Goal: Task Accomplishment & Management: Complete application form

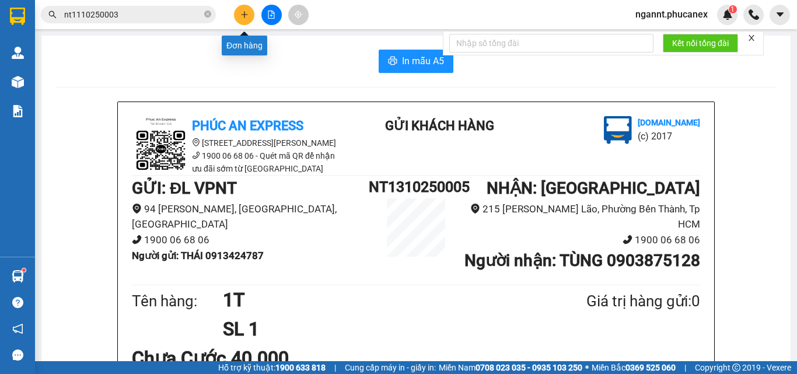
click at [240, 16] on icon "plus" at bounding box center [244, 14] width 8 height 8
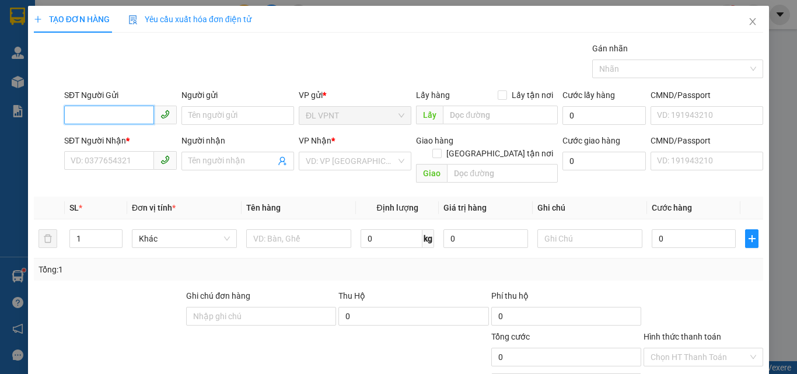
click at [122, 115] on input "SĐT Người Gửi" at bounding box center [109, 115] width 90 height 19
click at [121, 117] on input "402" at bounding box center [109, 115] width 90 height 19
click at [134, 139] on div "0903011402 - CÔ DIỄM" at bounding box center [119, 138] width 97 height 13
type input "0903011402"
type input "CÔ DIỄM"
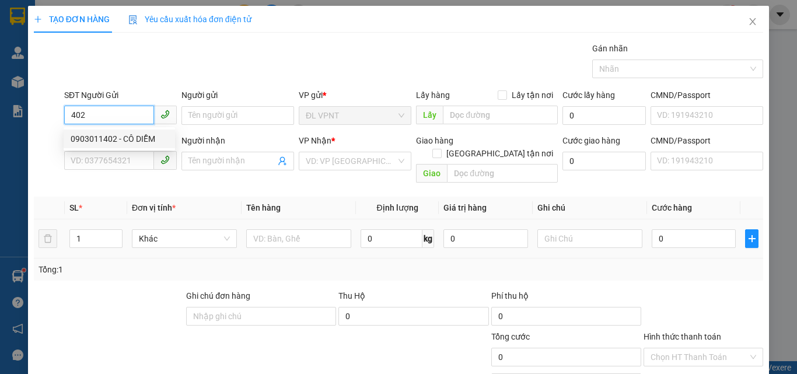
type input "0903011402"
type input "CÔ DIỄM"
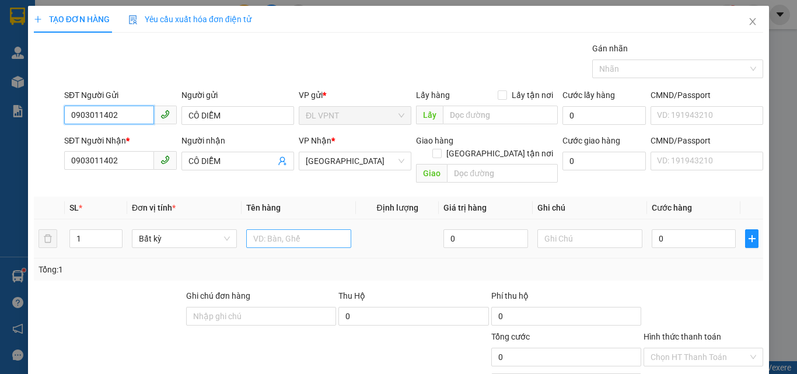
type input "0903011402"
click at [283, 229] on input "text" at bounding box center [298, 238] width 105 height 19
type input "1t"
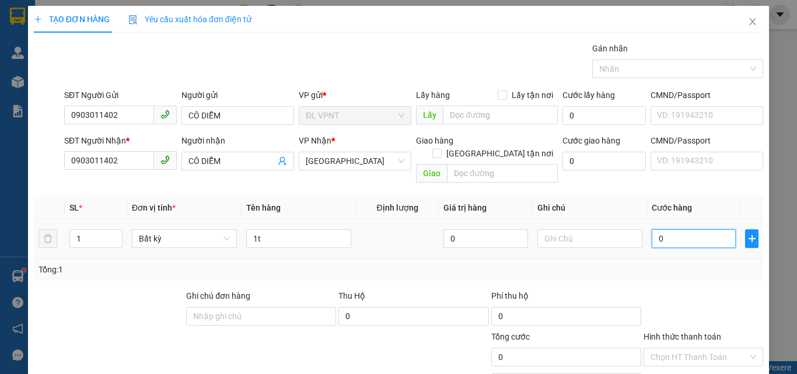
click at [682, 229] on input "0" at bounding box center [693, 238] width 84 height 19
type input "3"
type input "30"
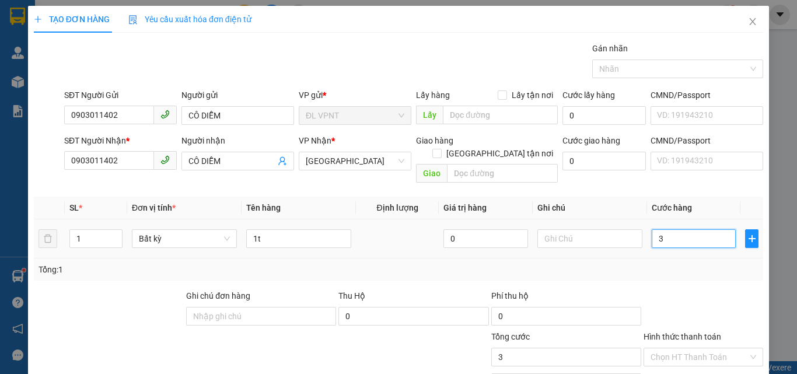
type input "30"
type input "30.000"
click at [693, 258] on div "Tổng: 1" at bounding box center [398, 269] width 729 height 22
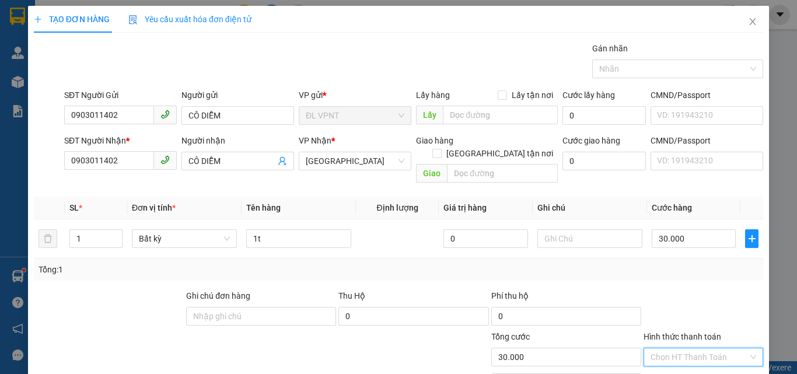
click at [690, 348] on input "Hình thức thanh toán" at bounding box center [698, 356] width 97 height 17
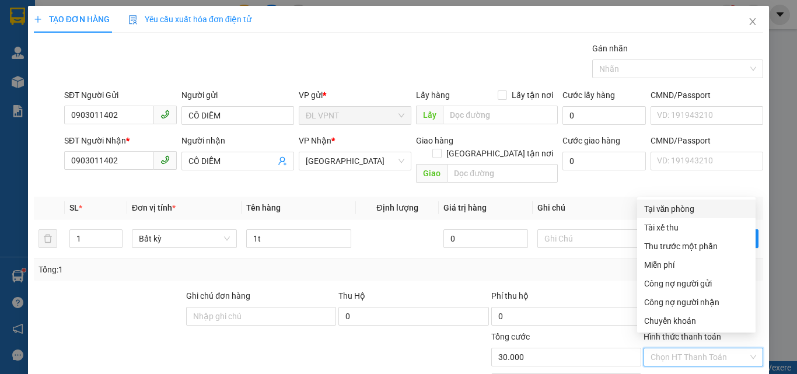
click at [685, 204] on div "Tại văn phòng" at bounding box center [696, 208] width 104 height 13
type input "0"
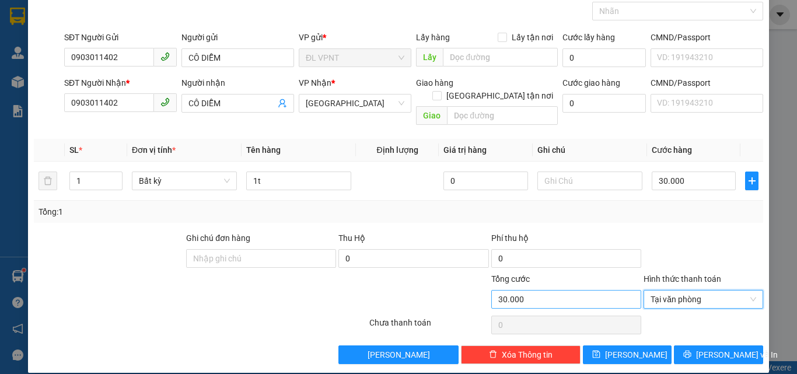
scroll to position [58, 0]
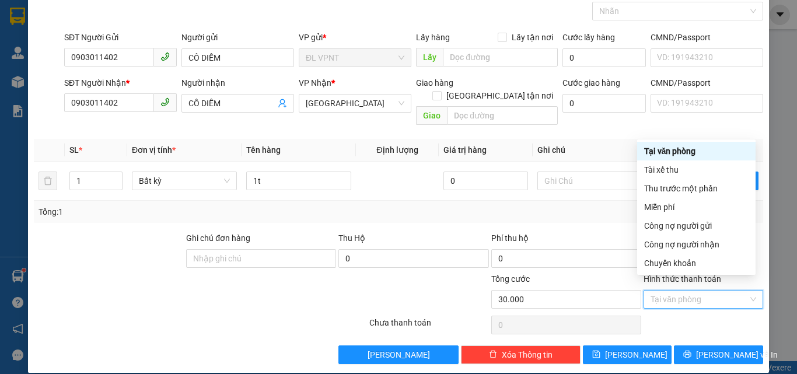
click at [657, 155] on div "Tại văn phòng" at bounding box center [696, 151] width 104 height 13
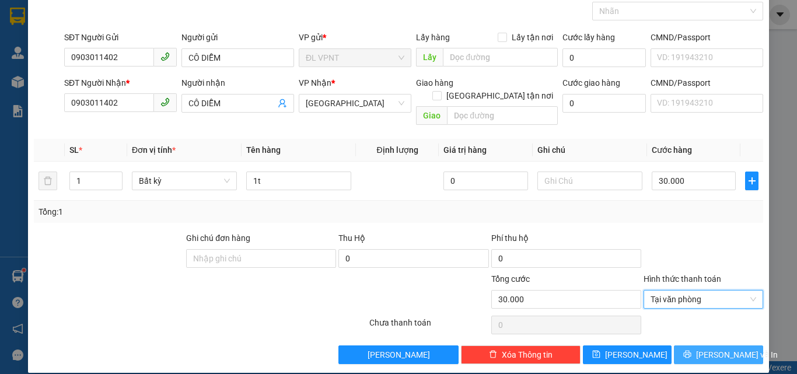
click at [709, 348] on span "[PERSON_NAME] và In" at bounding box center [737, 354] width 82 height 13
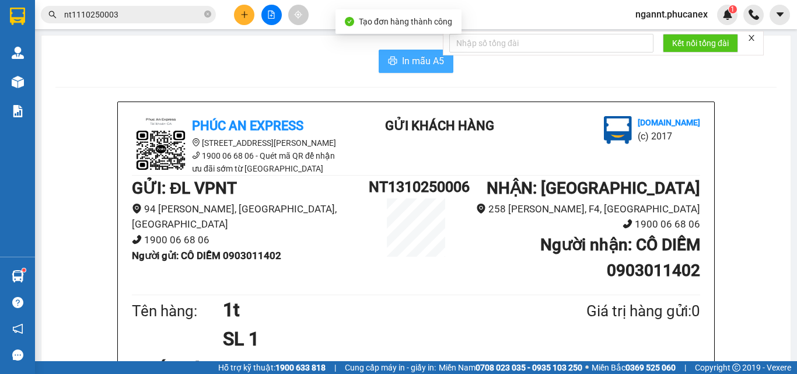
click at [393, 66] on span "printer" at bounding box center [392, 61] width 9 height 11
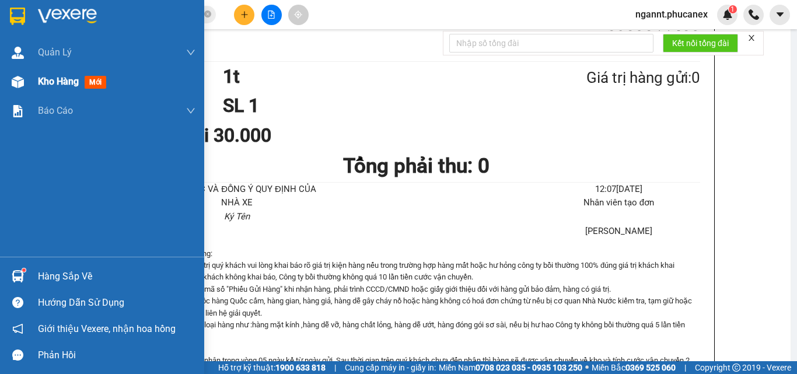
click at [3, 80] on div "Kho hàng mới" at bounding box center [102, 81] width 204 height 29
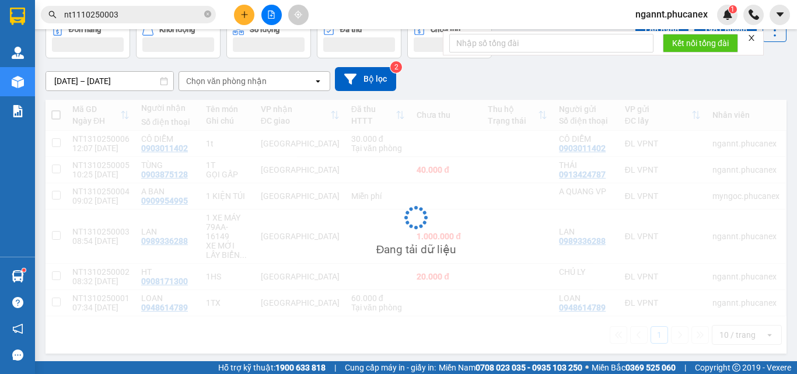
scroll to position [65, 0]
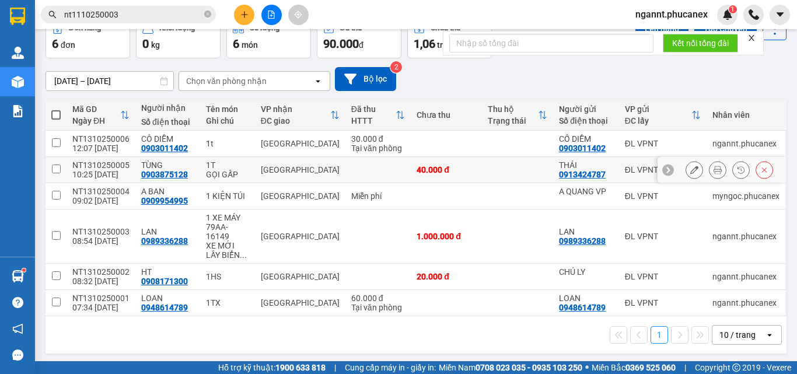
click at [690, 167] on icon at bounding box center [694, 170] width 8 height 8
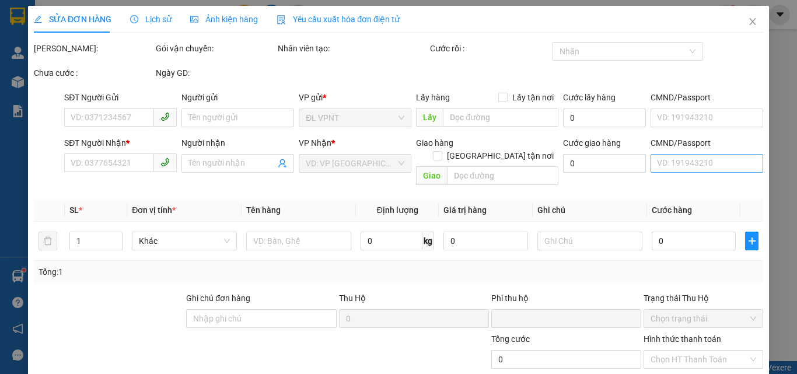
type input "0913424787"
type input "THÁI"
type input "0903875128"
type input "TÙNG"
type input "0"
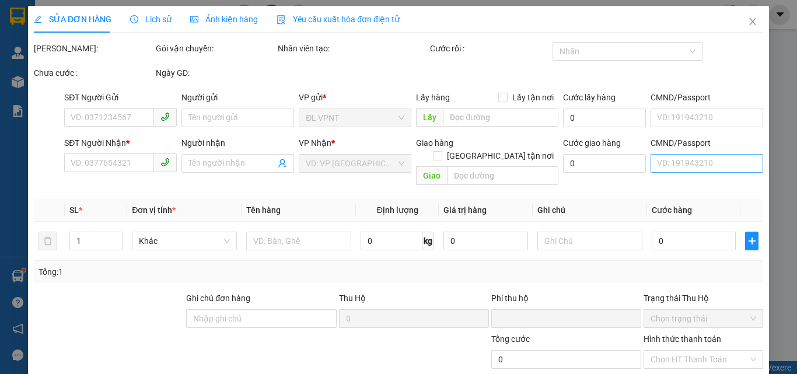
type input "40.000"
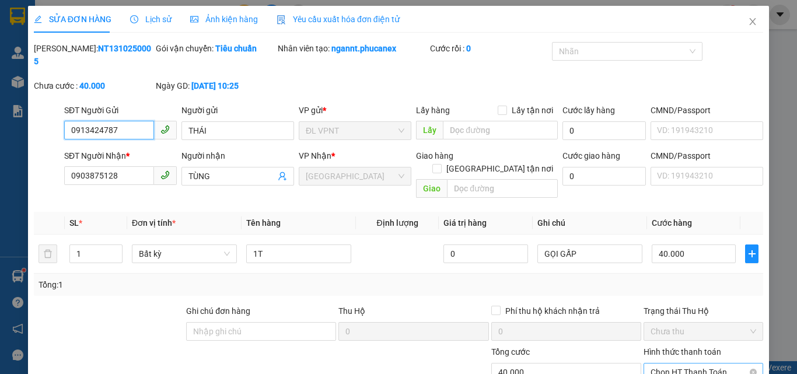
scroll to position [60, 0]
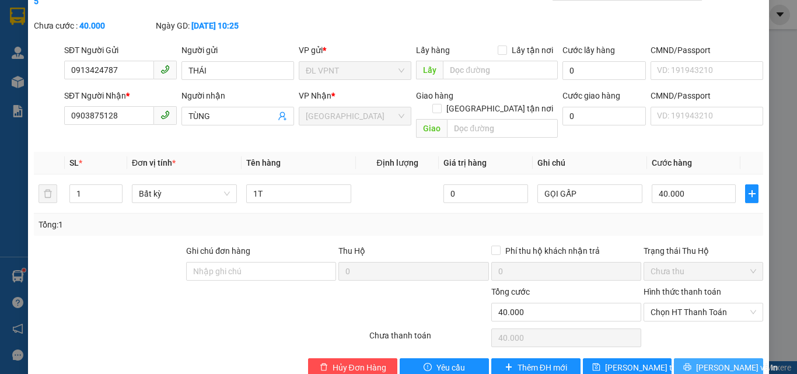
click at [706, 361] on span "[PERSON_NAME] và In" at bounding box center [737, 367] width 82 height 13
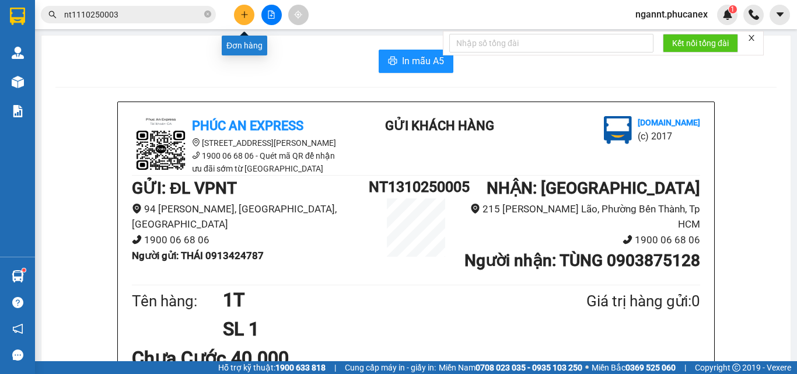
click at [246, 19] on button at bounding box center [244, 15] width 20 height 20
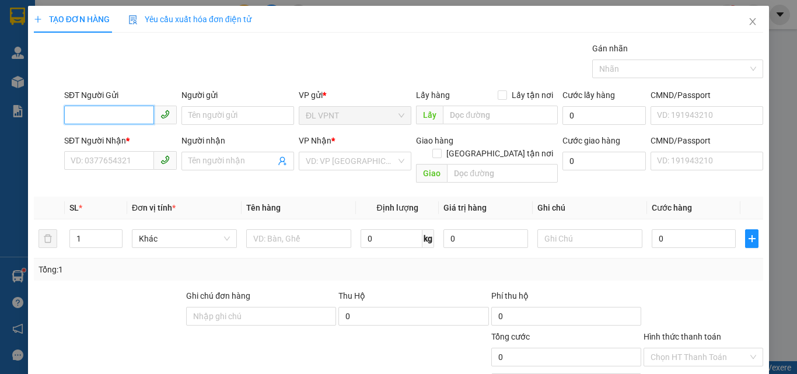
click at [127, 117] on input "SĐT Người Gửi" at bounding box center [109, 115] width 90 height 19
type input "0907518021"
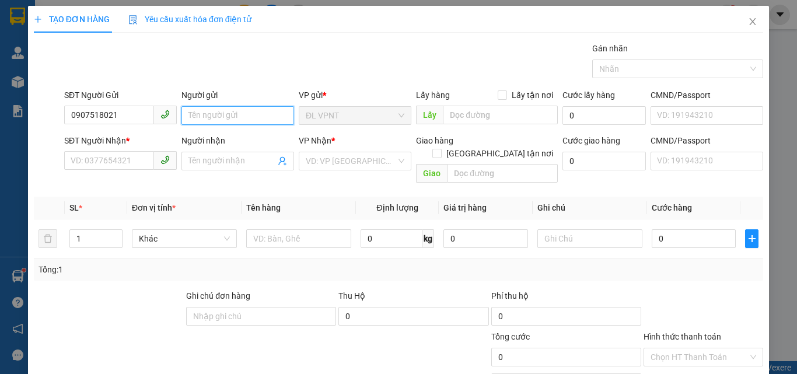
click at [200, 113] on input "Người gửi" at bounding box center [237, 115] width 113 height 19
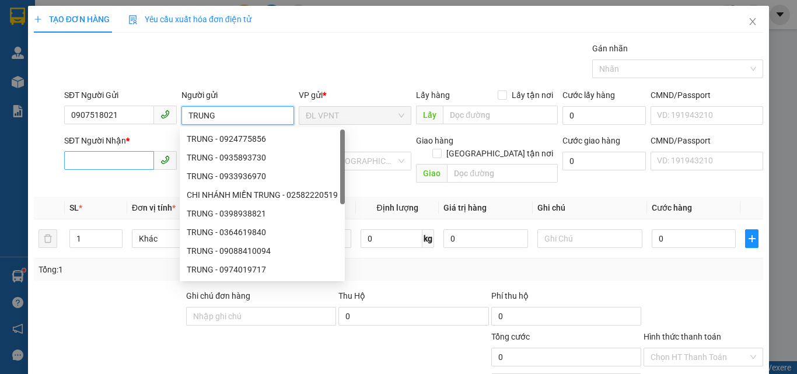
type input "TRUNG"
click at [124, 152] on input "SĐT Người Nhận *" at bounding box center [109, 160] width 90 height 19
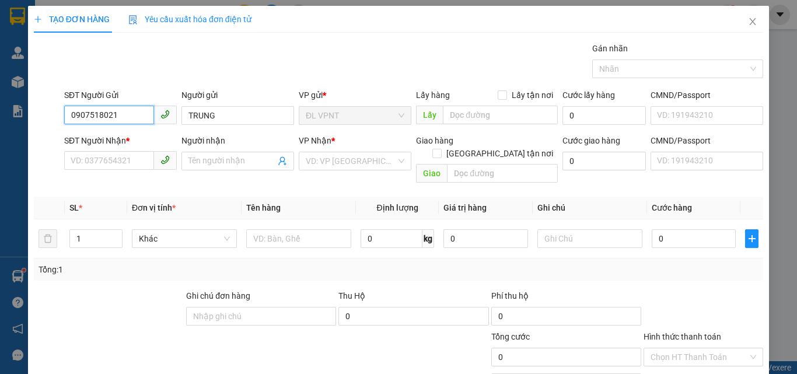
drag, startPoint x: 118, startPoint y: 120, endPoint x: 45, endPoint y: 115, distance: 73.0
click at [45, 115] on div "SĐT Người Gửi 0907518021 0907518021 Người gửi TRUNG VP gửi * ĐL VPNT Lấy hàng L…" at bounding box center [398, 109] width 731 height 41
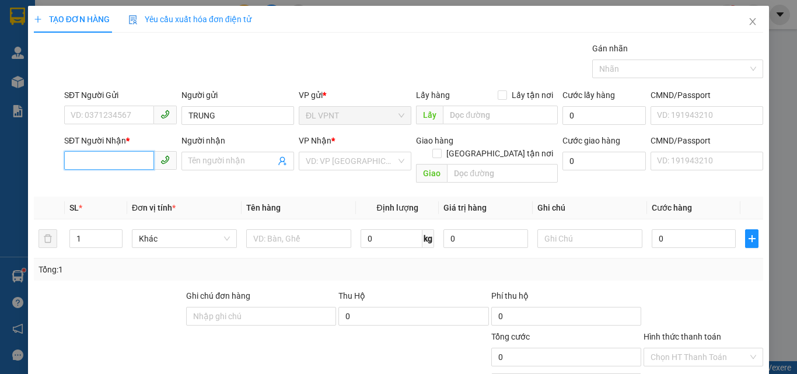
click at [89, 159] on input "SĐT Người Nhận *" at bounding box center [109, 160] width 90 height 19
paste input "0907518021"
type input "0907518021"
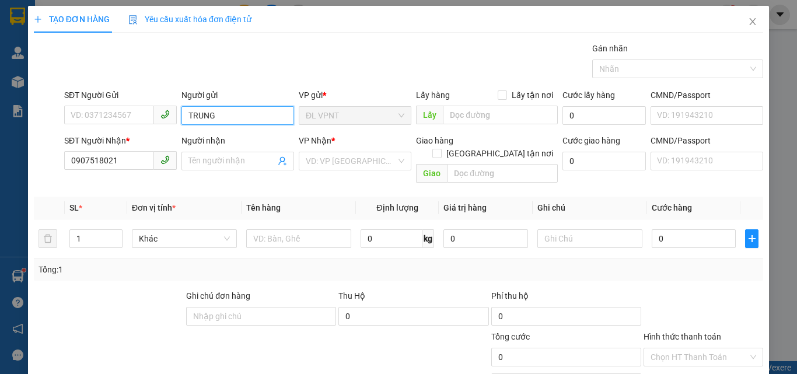
drag, startPoint x: 214, startPoint y: 113, endPoint x: 162, endPoint y: 127, distance: 53.9
click at [162, 127] on div "SĐT Người Gửi VD: 0371234567 Người gửi TRUNG VP gửi * ĐL VPNT Lấy hàng Lấy tận …" at bounding box center [413, 109] width 703 height 41
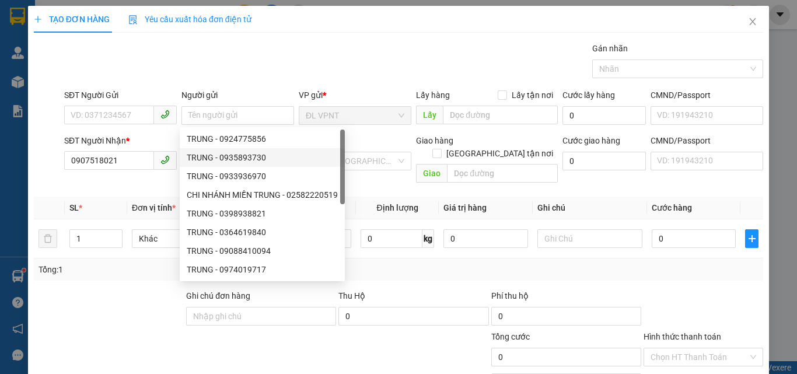
click at [134, 182] on div "Transit Pickup Surcharge Ids Transit Deliver Surcharge Ids Transit Deliver Surc…" at bounding box center [398, 232] width 729 height 380
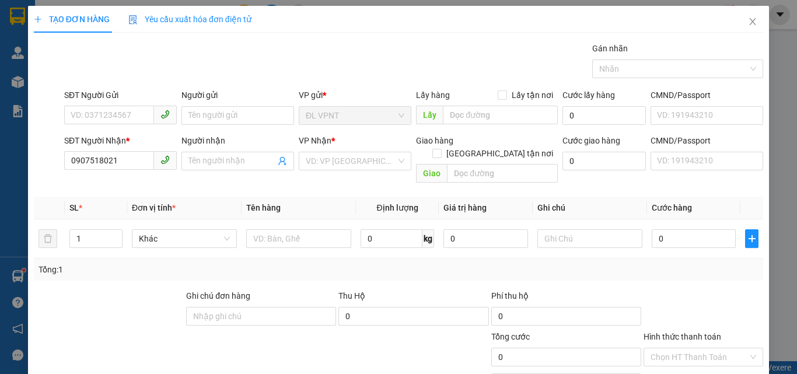
click at [134, 203] on span "Đơn vị tính *" at bounding box center [154, 207] width 44 height 9
click at [227, 160] on input "Người nhận" at bounding box center [231, 161] width 87 height 13
paste input "TRUNG"
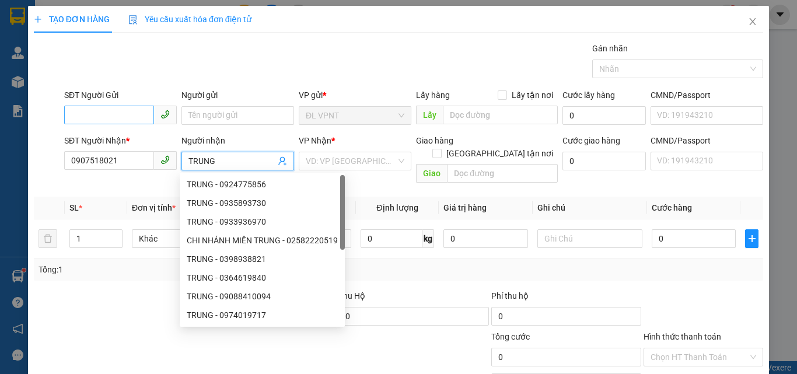
type input "TRUNG"
click at [81, 113] on input "SĐT Người Gửi" at bounding box center [109, 115] width 90 height 19
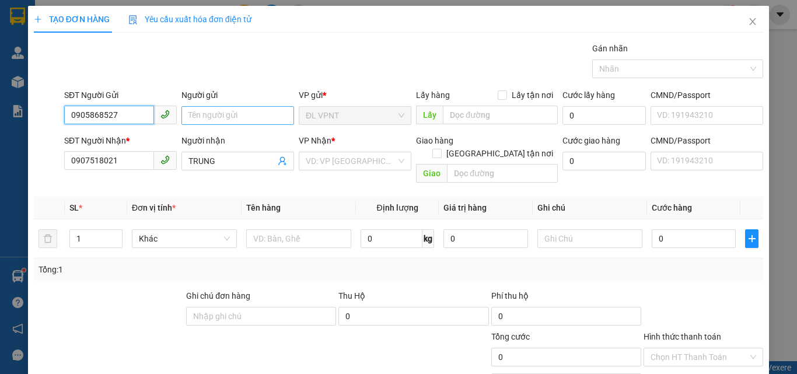
type input "0905868527"
click at [223, 117] on input "Người gửi" at bounding box center [237, 115] width 113 height 19
drag, startPoint x: 137, startPoint y: 111, endPoint x: 75, endPoint y: 117, distance: 62.1
click at [75, 117] on input "0905868527" at bounding box center [109, 115] width 90 height 19
click at [76, 114] on input "0905868527" at bounding box center [109, 115] width 90 height 19
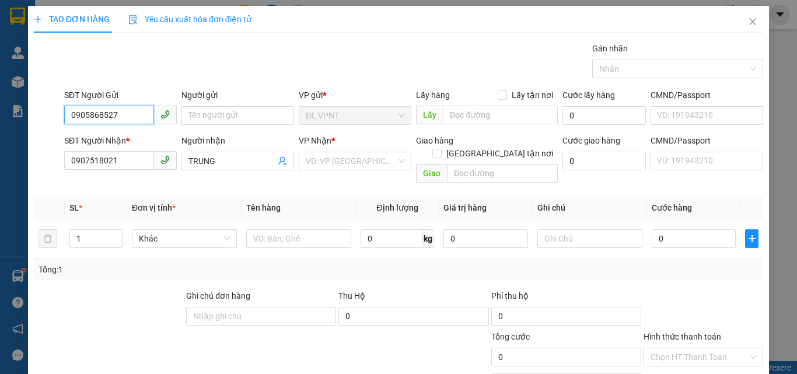
drag, startPoint x: 121, startPoint y: 110, endPoint x: 58, endPoint y: 108, distance: 62.4
click at [62, 110] on div "SĐT Người Gửi 0905868527 0905868527" at bounding box center [120, 109] width 117 height 41
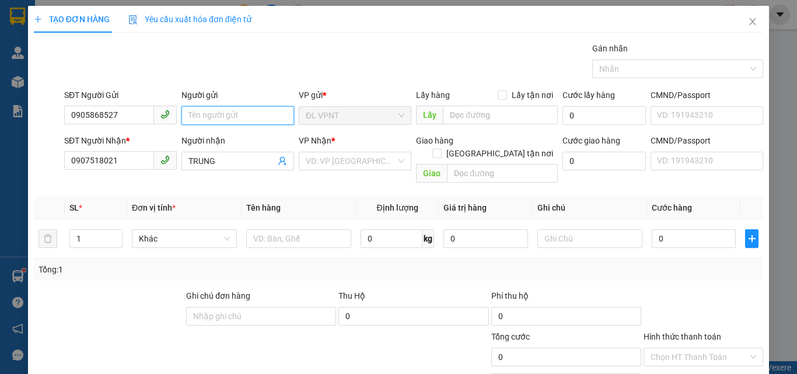
click at [226, 113] on input "Người gửi" at bounding box center [237, 115] width 113 height 19
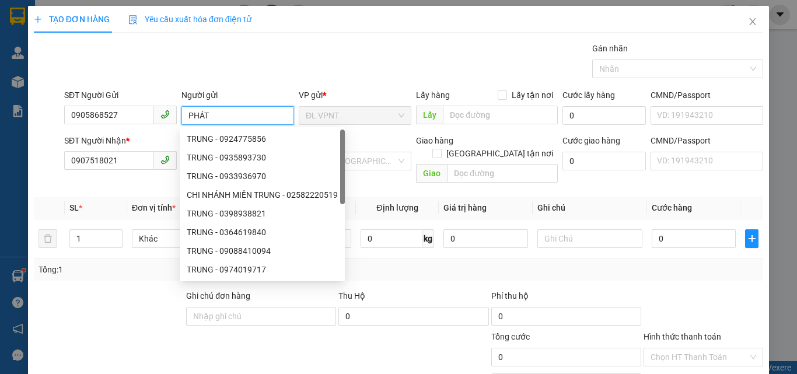
type input "PHÁT"
click at [247, 75] on div "Gói vận chuyển * Tiêu chuẩn Gán nhãn Nhãn" at bounding box center [413, 62] width 703 height 41
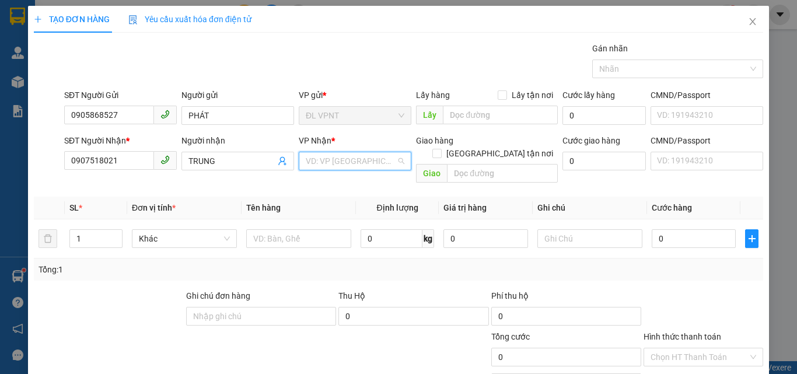
click at [361, 163] on input "search" at bounding box center [351, 160] width 90 height 17
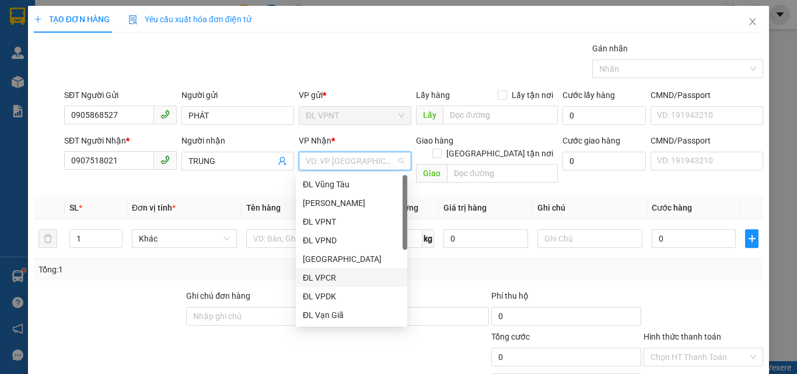
scroll to position [19, 0]
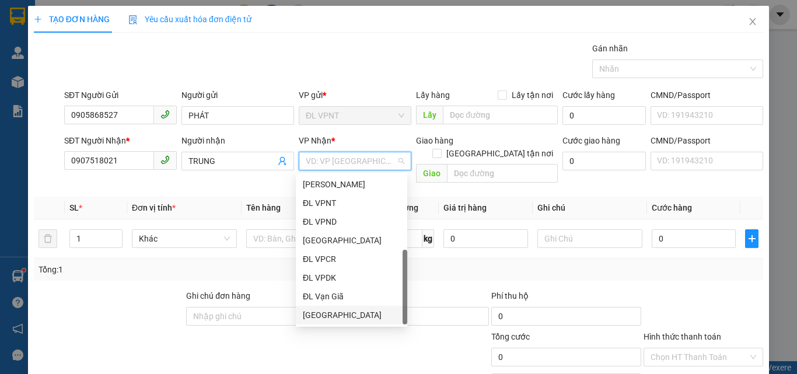
click at [332, 309] on div "[GEOGRAPHIC_DATA]" at bounding box center [351, 315] width 97 height 13
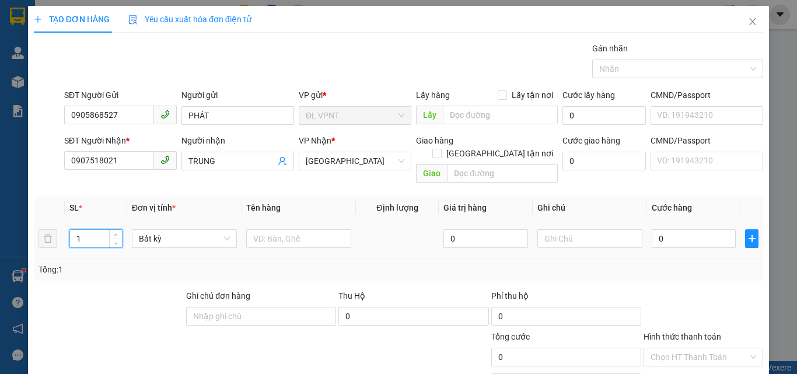
click at [106, 230] on input "1" at bounding box center [96, 238] width 52 height 17
type input "16"
click at [238, 226] on td "Bất kỳ" at bounding box center [184, 238] width 114 height 39
click at [278, 229] on input "text" at bounding box center [298, 238] width 105 height 19
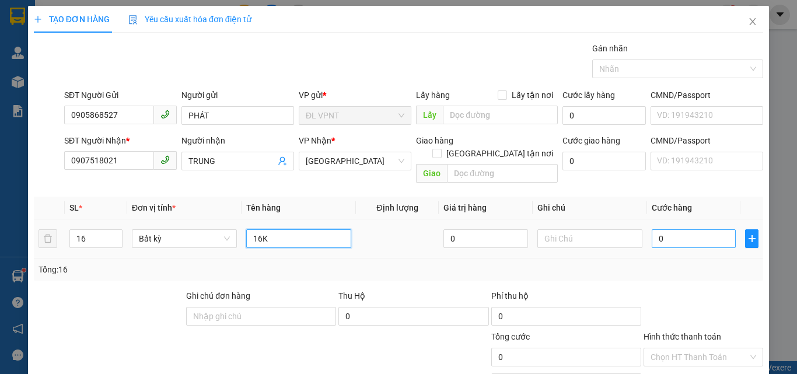
type input "16K"
click at [658, 229] on input "0" at bounding box center [693, 238] width 84 height 19
type input "8"
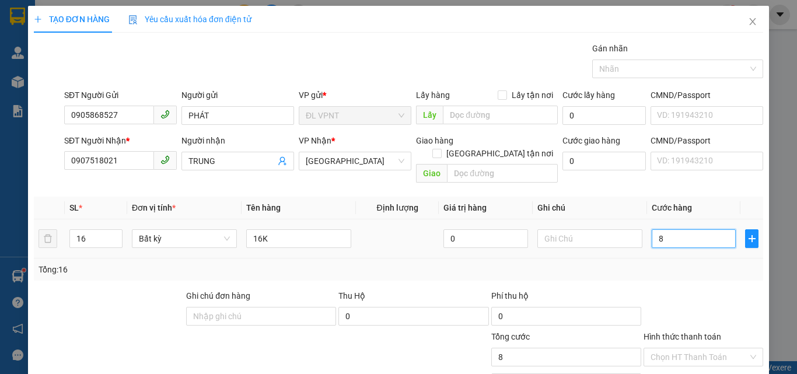
type input "80"
type input "800"
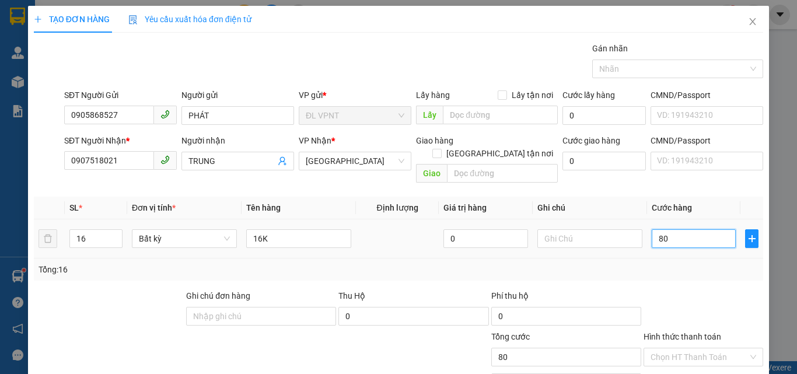
type input "800"
type input "800.000"
click at [647, 258] on div "Tổng: 16" at bounding box center [398, 269] width 729 height 22
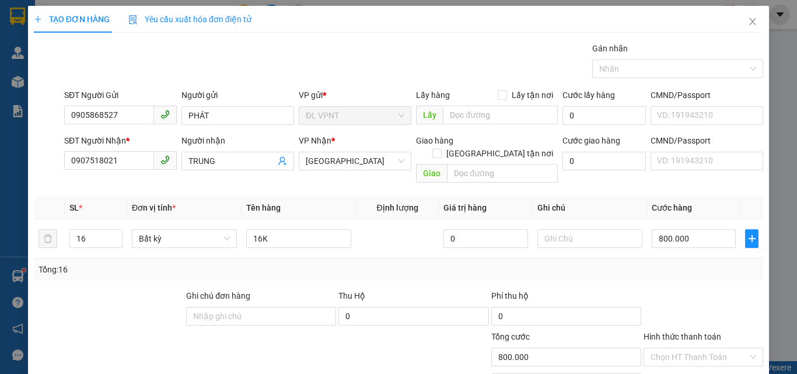
scroll to position [58, 0]
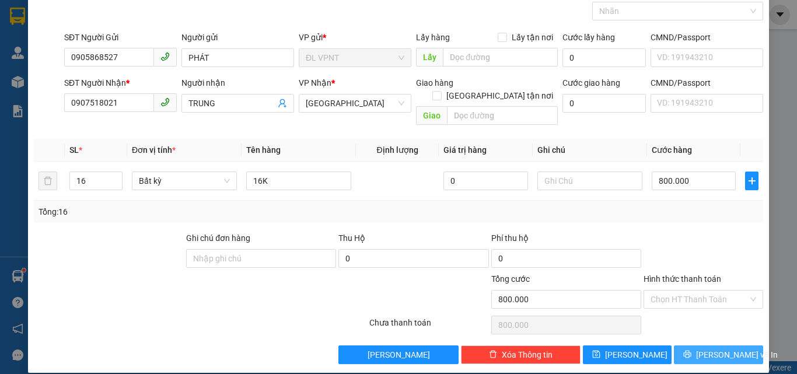
click at [705, 348] on span "[PERSON_NAME] và In" at bounding box center [737, 354] width 82 height 13
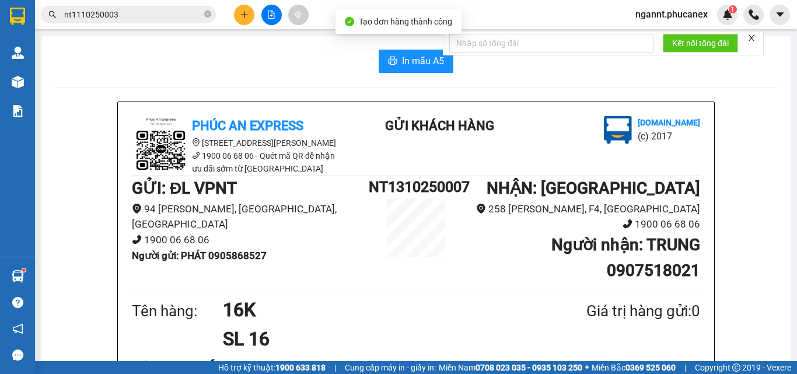
click at [390, 62] on icon "printer" at bounding box center [392, 61] width 9 height 8
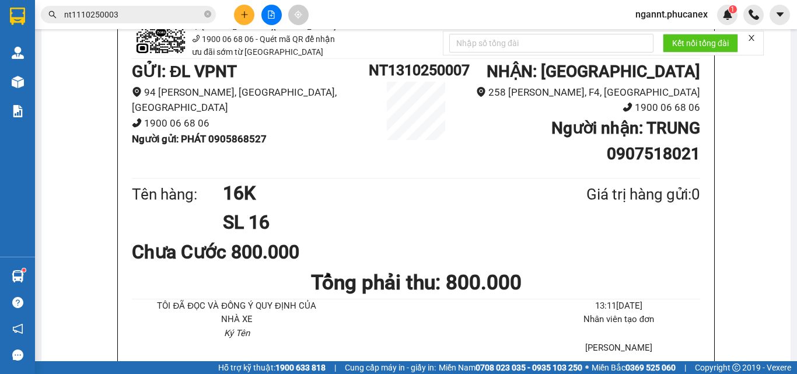
click at [247, 20] on button at bounding box center [244, 15] width 20 height 20
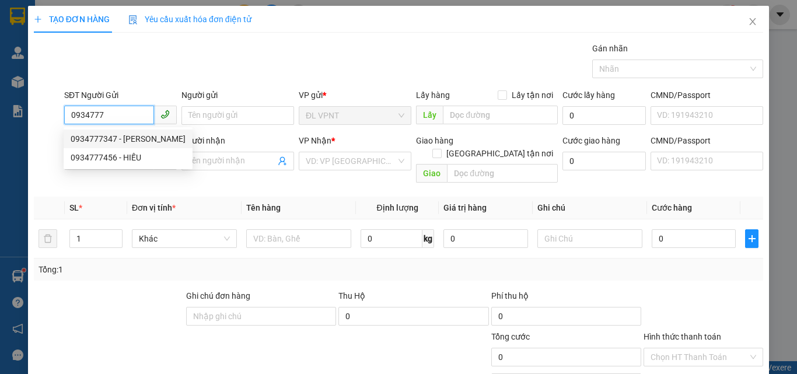
click at [81, 136] on div "0934777347 - [PERSON_NAME]" at bounding box center [128, 138] width 115 height 13
type input "0934777347"
type input "NGUYÊN HUÂN"
type input "0917352639"
type input "VƯƠNG"
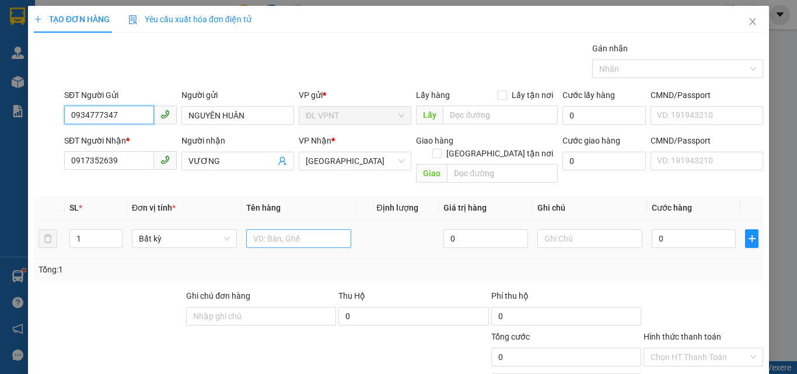
type input "0934777347"
click at [275, 229] on input "text" at bounding box center [298, 238] width 105 height 19
type input "1t"
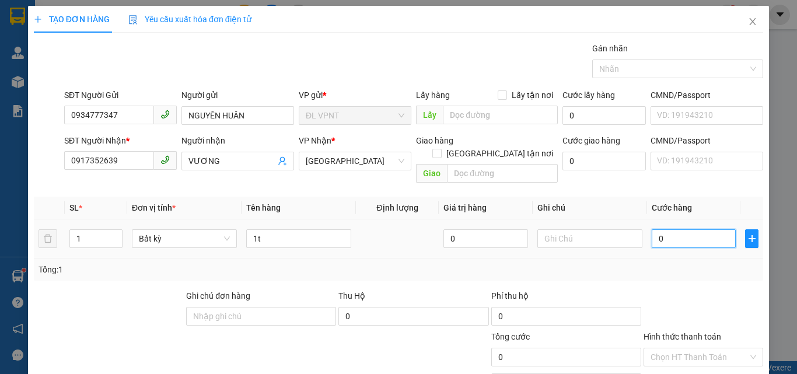
click at [710, 229] on input "0" at bounding box center [693, 238] width 84 height 19
type input "4"
type input "40"
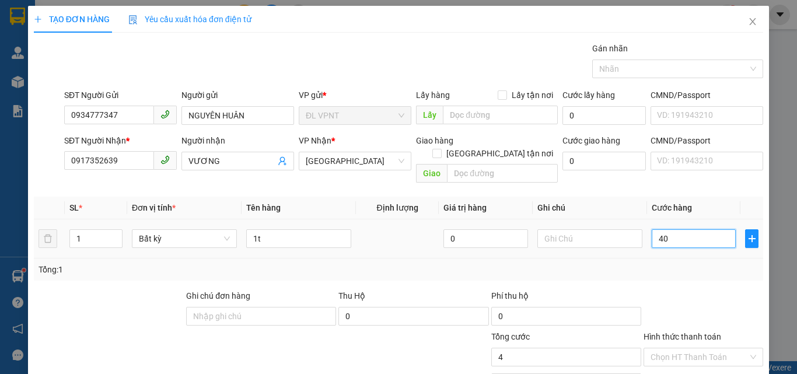
type input "40"
type input "40.000"
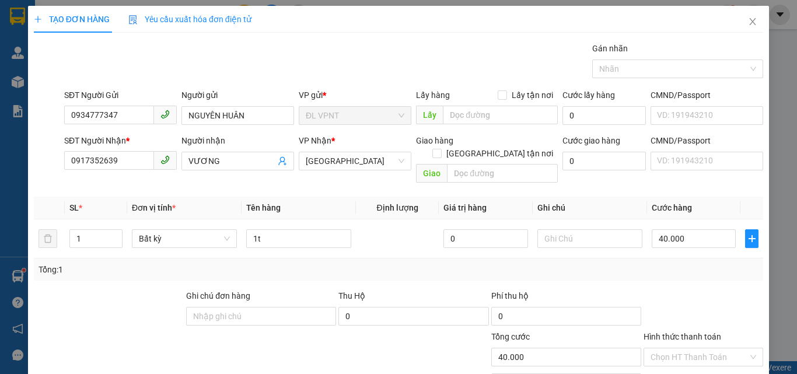
click at [699, 263] on div "Tổng: 1" at bounding box center [398, 269] width 720 height 13
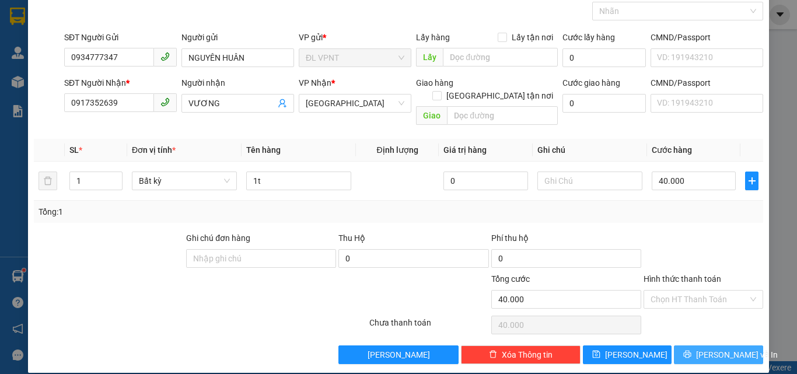
click at [709, 348] on span "[PERSON_NAME] và In" at bounding box center [737, 354] width 82 height 13
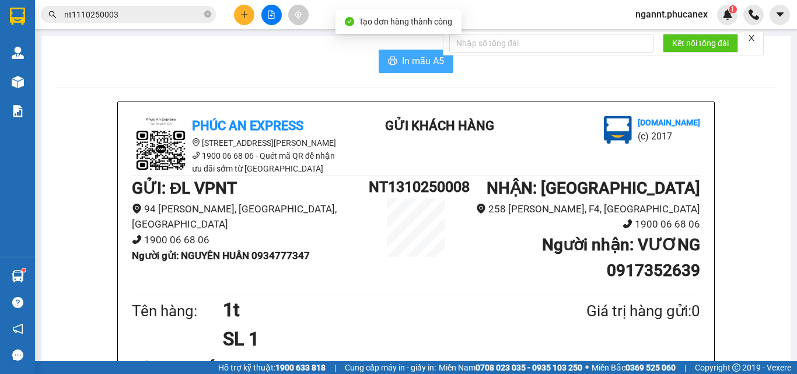
click at [421, 52] on button "In mẫu A5" at bounding box center [416, 61] width 75 height 23
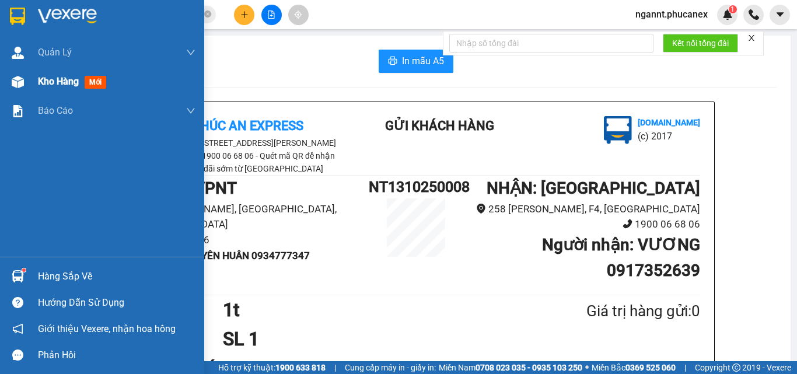
click at [64, 83] on span "Kho hàng" at bounding box center [58, 81] width 41 height 11
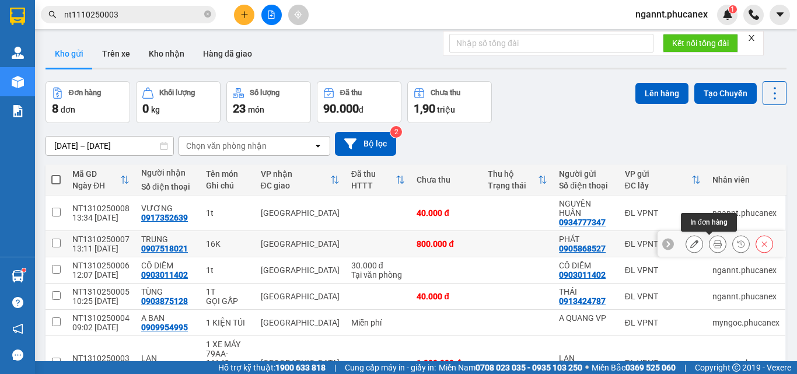
click at [713, 244] on icon at bounding box center [717, 244] width 8 height 8
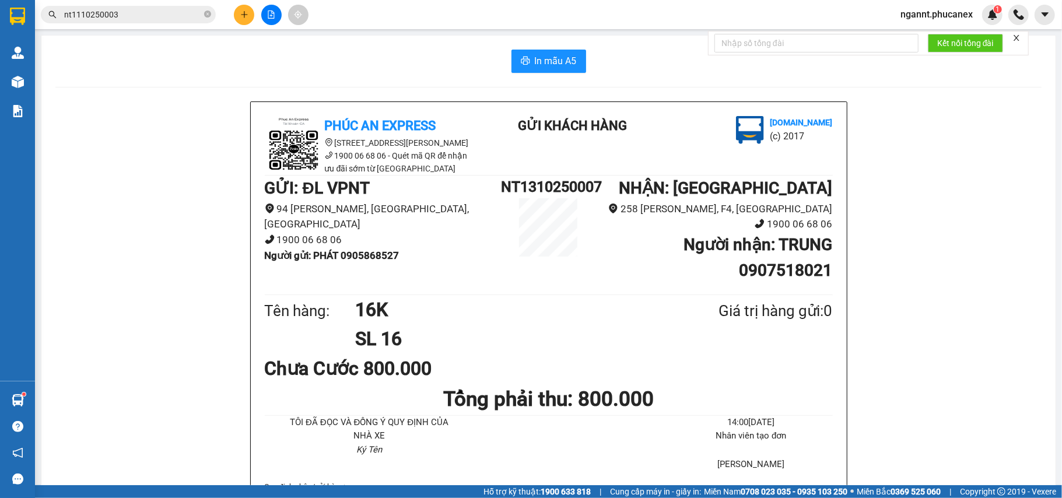
click at [251, 15] on button at bounding box center [244, 15] width 20 height 20
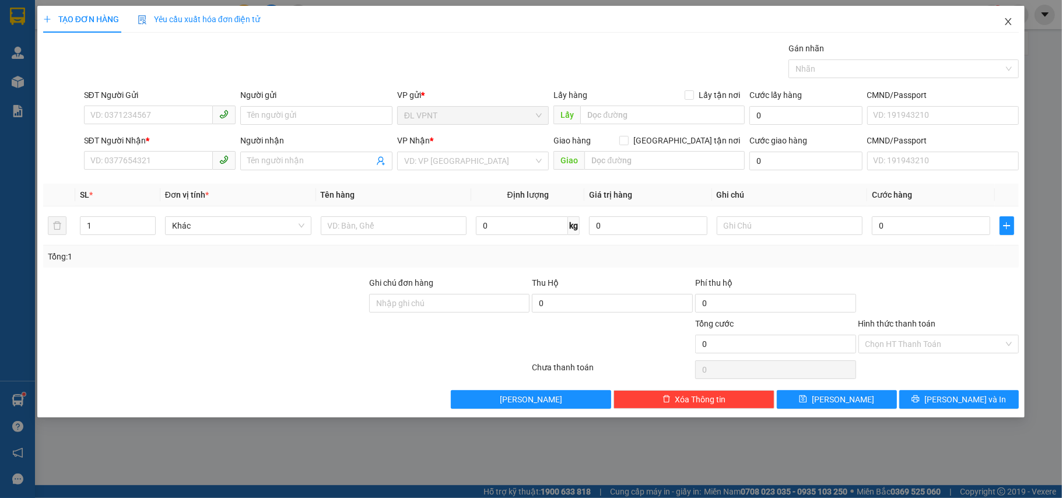
click at [796, 20] on icon "close" at bounding box center [1009, 21] width 6 height 7
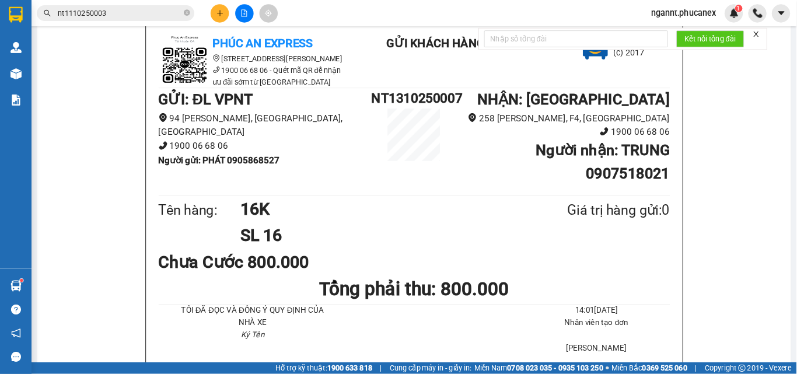
scroll to position [78, 0]
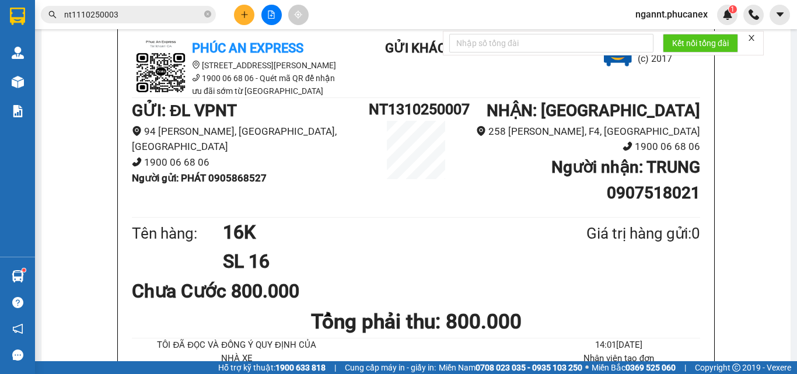
click at [248, 17] on icon "plus" at bounding box center [244, 14] width 8 height 8
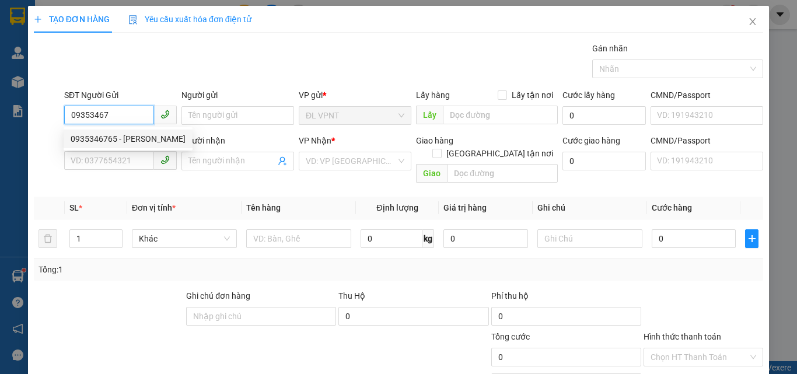
click at [125, 138] on div "0935346765 - [PERSON_NAME]" at bounding box center [128, 138] width 115 height 13
type input "0935346765"
type input "KHÁNH"
type input "0938491701"
type input "ĐỨC"
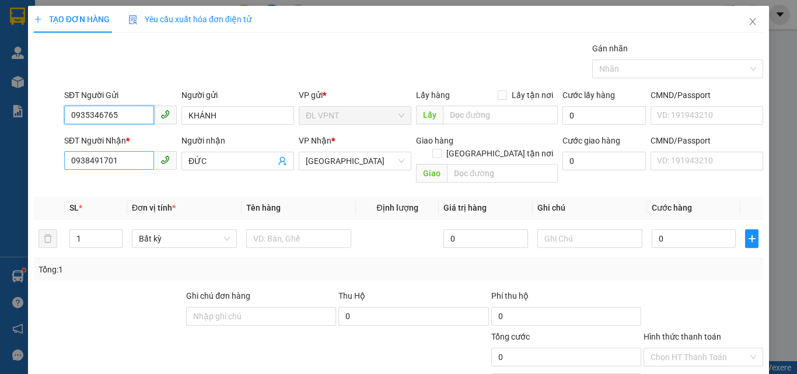
type input "0935346765"
drag, startPoint x: 125, startPoint y: 162, endPoint x: 7, endPoint y: 149, distance: 118.4
click at [12, 152] on div "TẠO ĐƠN HÀNG Yêu cầu xuất hóa đơn điện tử Transit Pickup Surcharge Ids Transit …" at bounding box center [398, 187] width 797 height 374
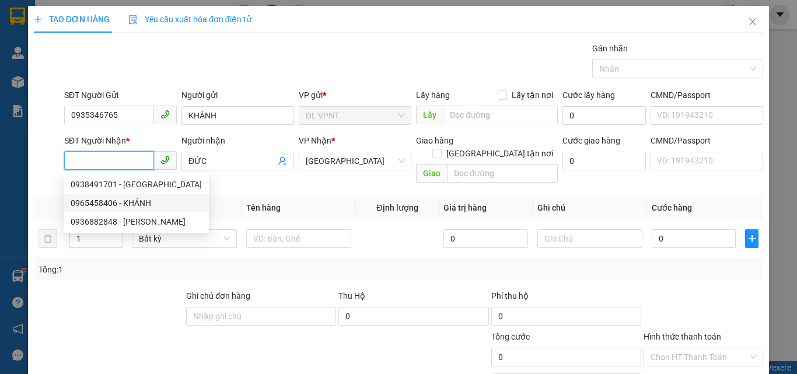
drag, startPoint x: 82, startPoint y: 206, endPoint x: 95, endPoint y: 202, distance: 13.5
click at [83, 205] on div "0965458406 - KHÁNH" at bounding box center [136, 203] width 131 height 13
type input "0965458406"
type input "KHÁNH"
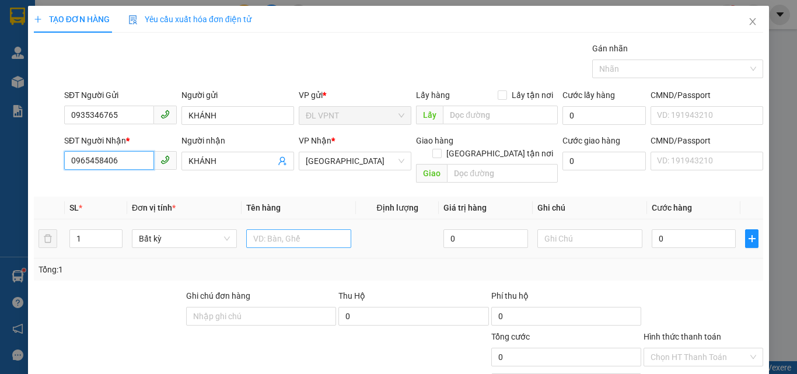
type input "0965458406"
click at [334, 229] on input "text" at bounding box center [298, 238] width 105 height 19
click at [0, 40] on div "TẠO ĐƠN HÀNG Yêu cầu xuất hóa đơn điện tử Transit Pickup Surcharge Ids Transit …" at bounding box center [398, 187] width 797 height 374
click at [345, 234] on input "text" at bounding box center [298, 238] width 105 height 19
click at [325, 229] on input "text" at bounding box center [298, 238] width 105 height 19
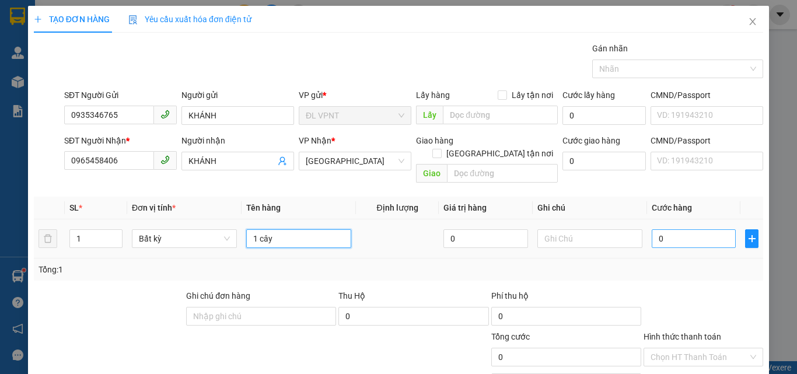
type input "1 cây"
click at [685, 229] on input "0" at bounding box center [693, 238] width 84 height 19
type input "2"
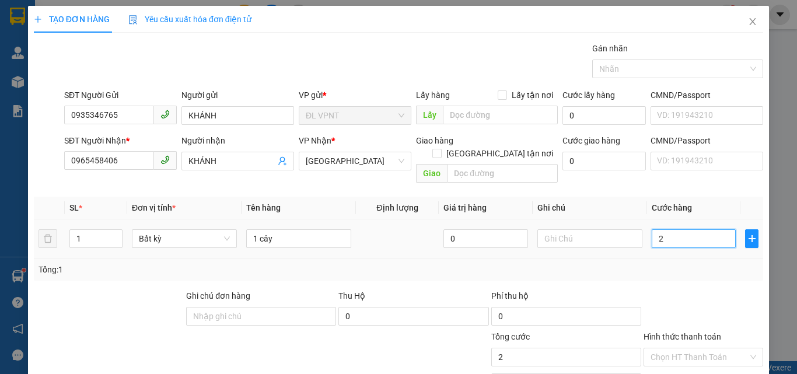
type input "20"
type input "20.000"
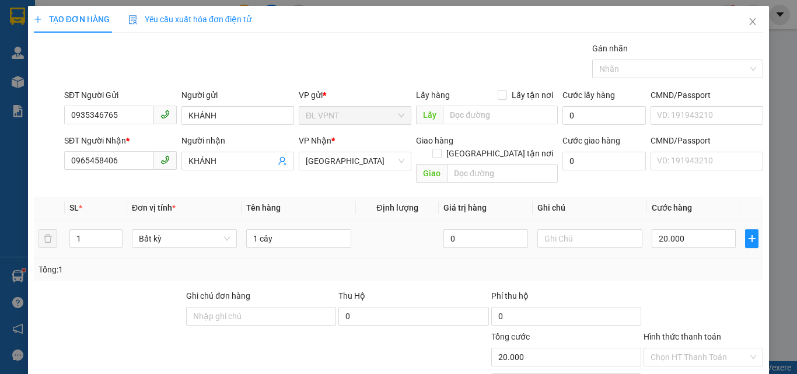
click at [679, 243] on td "20.000" at bounding box center [693, 238] width 93 height 39
click at [677, 348] on input "Hình thức thanh toán" at bounding box center [698, 356] width 97 height 17
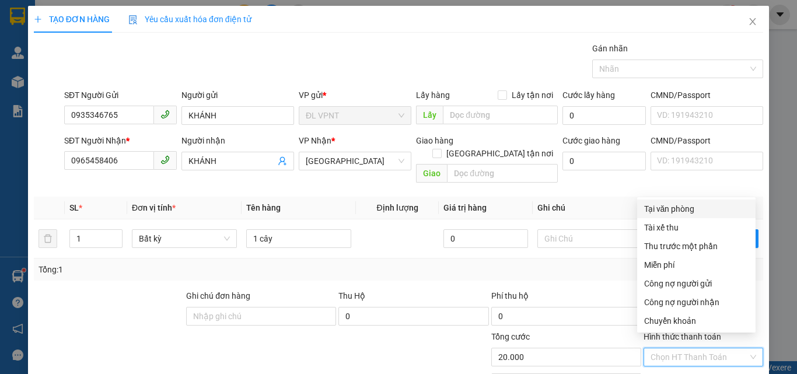
click at [689, 201] on div "Tại văn phòng" at bounding box center [696, 208] width 118 height 19
type input "0"
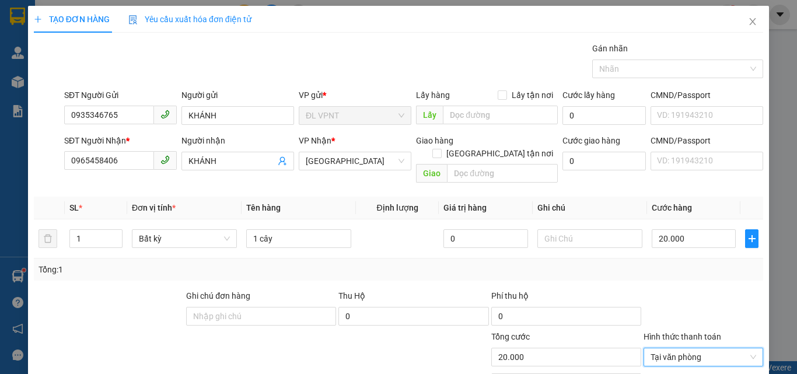
scroll to position [58, 0]
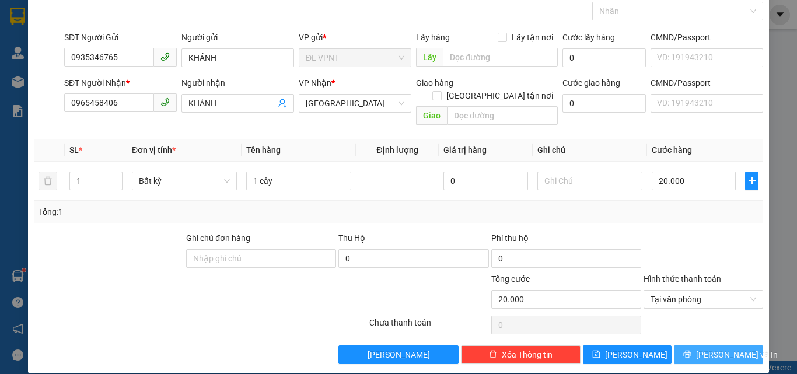
click at [689, 350] on icon "printer" at bounding box center [687, 354] width 8 height 8
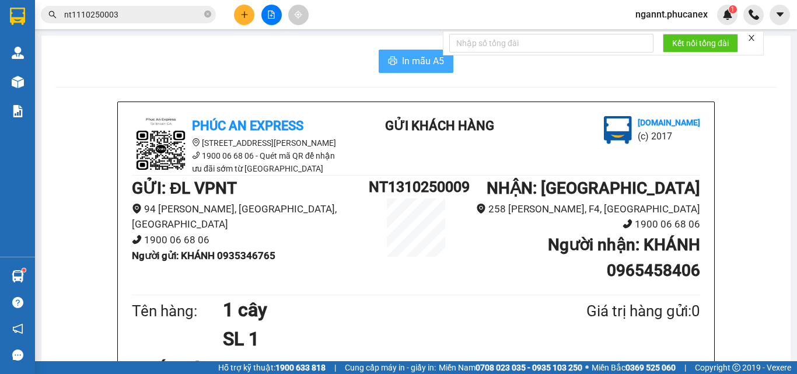
click at [440, 58] on button "In mẫu A5" at bounding box center [416, 61] width 75 height 23
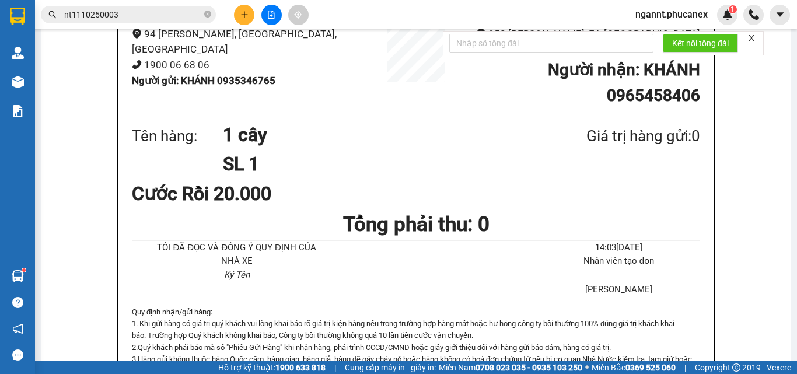
scroll to position [117, 0]
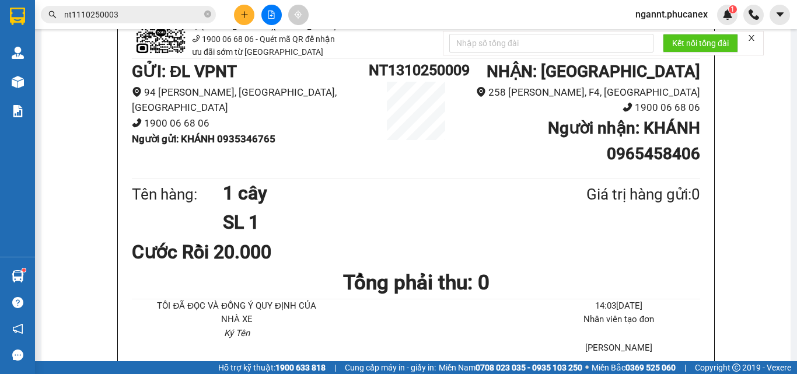
click at [215, 156] on div "GỬI : ĐL VPNT [GEOGRAPHIC_DATA][PERSON_NAME], [GEOGRAPHIC_DATA], [GEOGRAPHIC_DA…" at bounding box center [416, 117] width 568 height 116
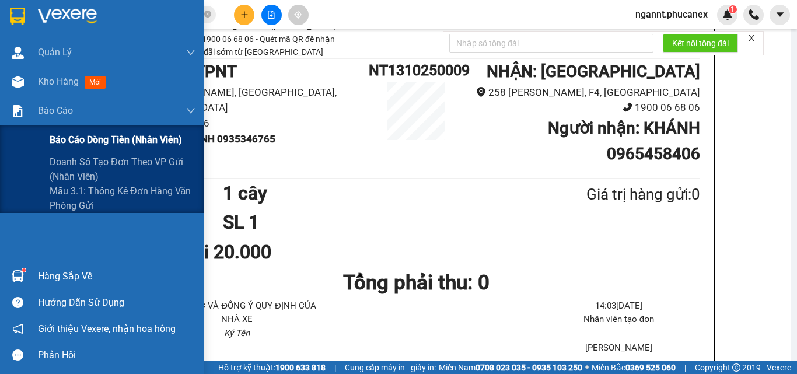
click at [58, 136] on span "Báo cáo dòng tiền (nhân viên)" at bounding box center [116, 139] width 132 height 15
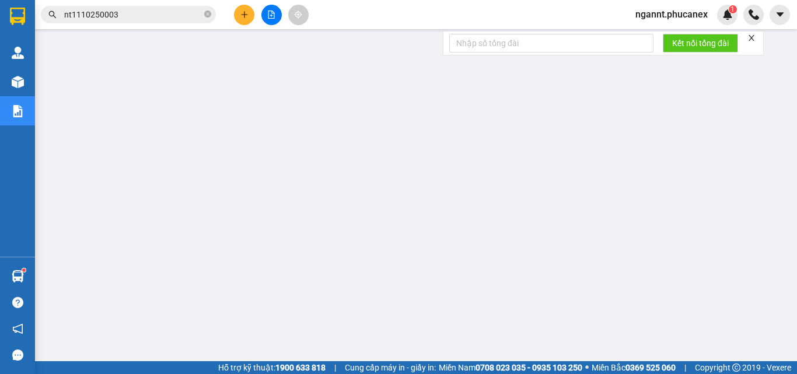
click at [749, 31] on div "Kết nối tổng đài" at bounding box center [603, 43] width 321 height 24
click at [746, 41] on form "Kết nối tổng đài" at bounding box center [603, 43] width 321 height 24
click at [657, 13] on span "ngannt.phucanex" at bounding box center [671, 14] width 91 height 15
click at [644, 35] on span "Đăng xuất" at bounding box center [676, 36] width 66 height 13
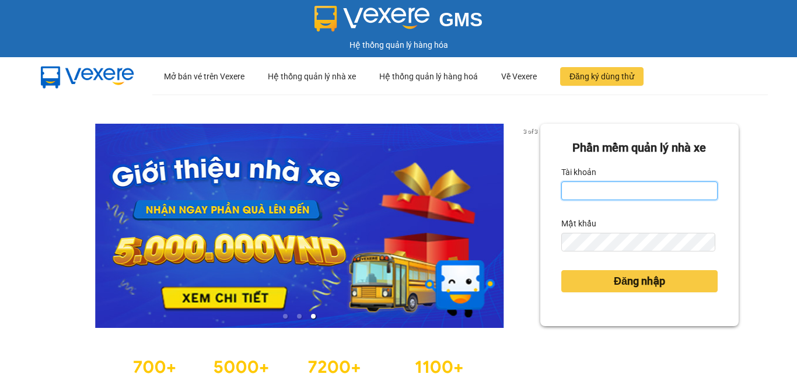
click at [662, 195] on input "Tài khoản" at bounding box center [639, 190] width 156 height 19
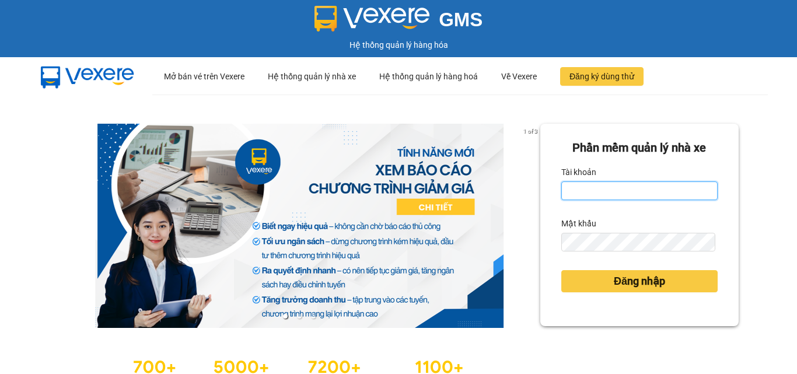
type input "ngannt.phucanex"
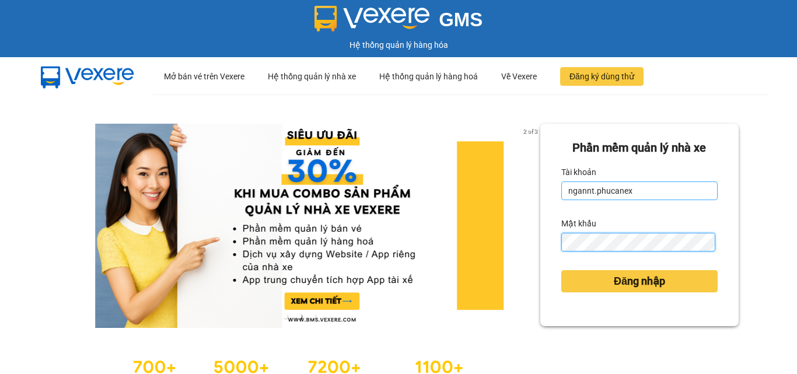
click at [561, 270] on button "Đăng nhập" at bounding box center [639, 281] width 156 height 22
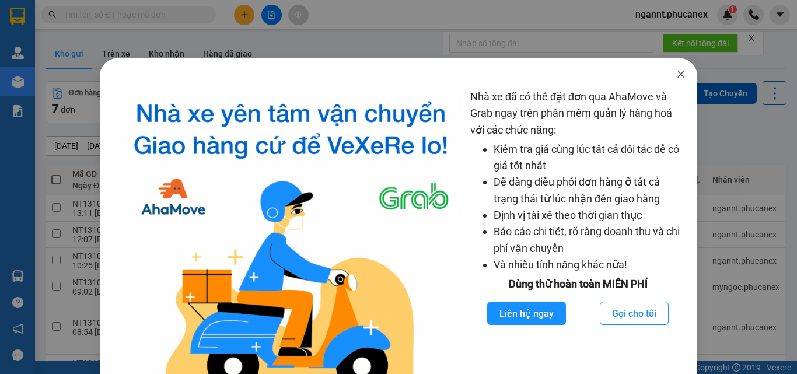
click at [676, 73] on icon "close" at bounding box center [680, 73] width 9 height 9
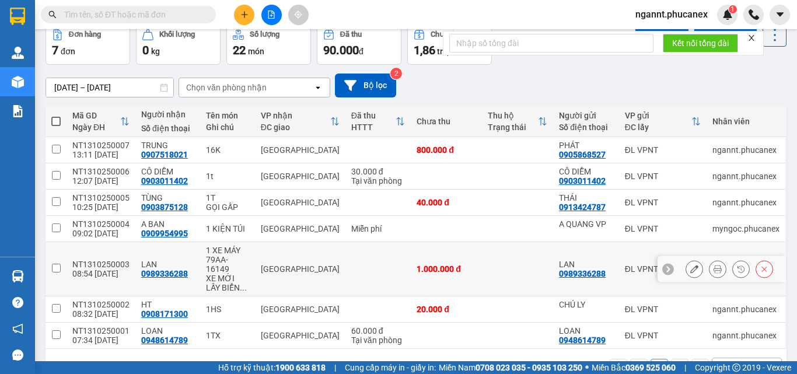
scroll to position [94, 0]
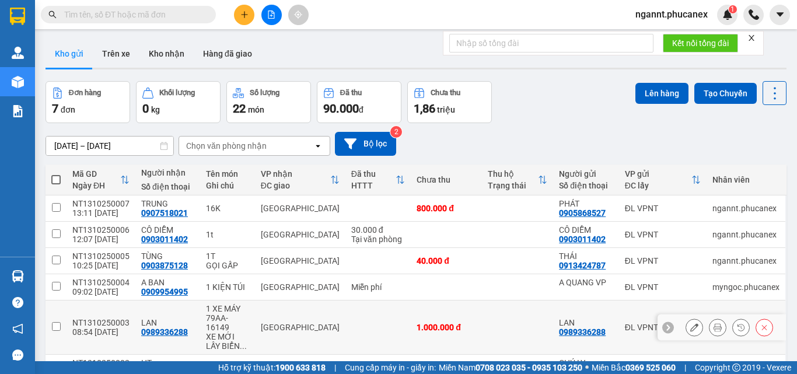
scroll to position [94, 0]
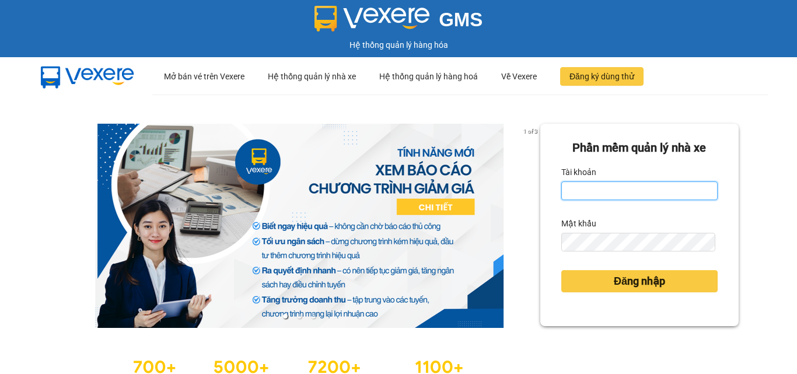
click at [607, 183] on input "Tài khoản" at bounding box center [639, 190] width 156 height 19
type input "mynt.phucanex"
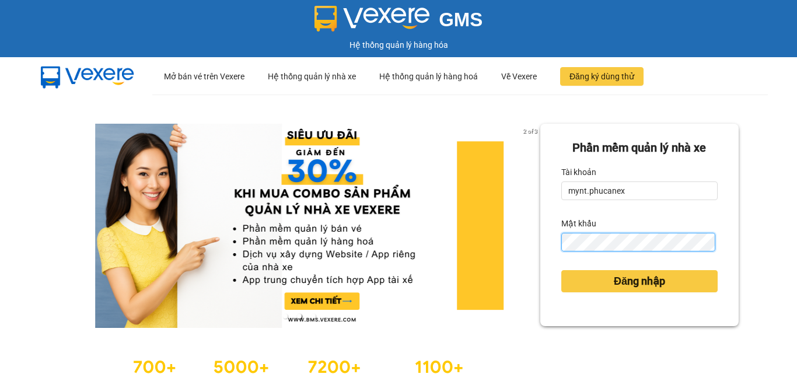
click at [561, 270] on button "Đăng nhập" at bounding box center [639, 281] width 156 height 22
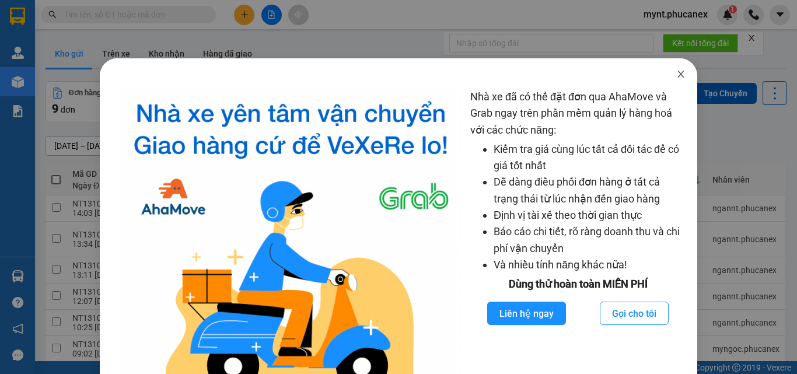
click at [678, 76] on icon "close" at bounding box center [680, 73] width 9 height 9
